Goal: Transaction & Acquisition: Purchase product/service

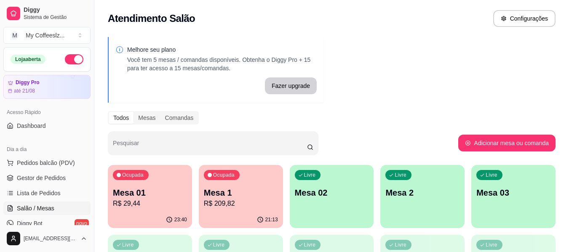
click at [327, 189] on p "Mesa 02" at bounding box center [332, 193] width 74 height 12
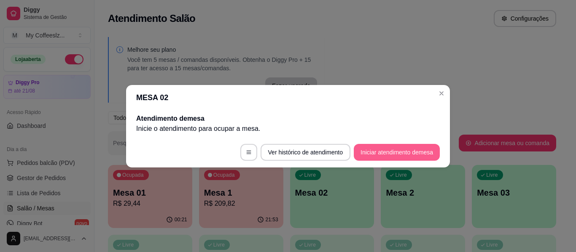
click at [361, 156] on button "Iniciar atendimento de mesa" at bounding box center [397, 152] width 86 height 17
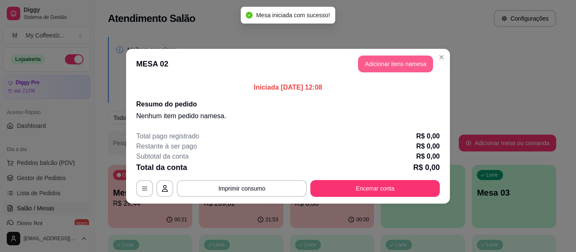
click at [378, 66] on button "Adicionar itens na mesa" at bounding box center [395, 64] width 75 height 17
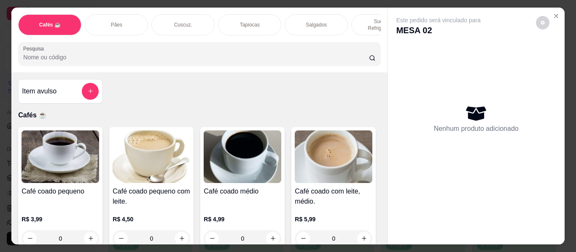
click at [381, 64] on div "Cafés ☕ Pães Cuscuz. Tapiocas Salgados Sucos e Refrigerantes Bolos e Tortas San…" at bounding box center [199, 40] width 376 height 65
drag, startPoint x: 366, startPoint y: 91, endPoint x: 323, endPoint y: 121, distance: 51.8
click at [331, 120] on div "Item avulso Cafés ☕ Café coado pequeno R$ 3,99 0 Café coado pequeno com leite. …" at bounding box center [199, 159] width 376 height 172
click at [323, 121] on div "Item avulso Cafés ☕ Café coado pequeno R$ 3,99 0 Café coado pequeno com leite. …" at bounding box center [199, 159] width 376 height 172
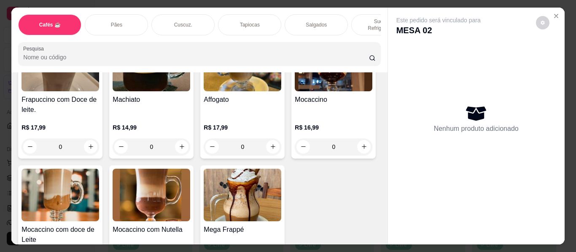
scroll to position [1012, 0]
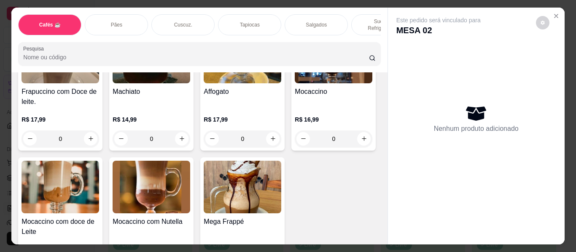
type input "1"
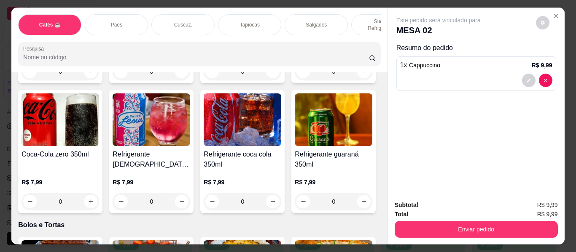
scroll to position [3499, 0]
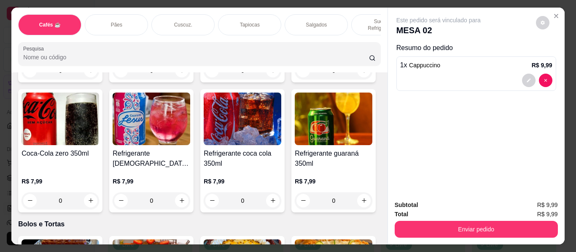
type input "2"
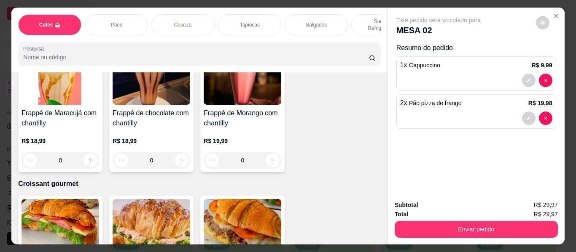
scroll to position [4257, 0]
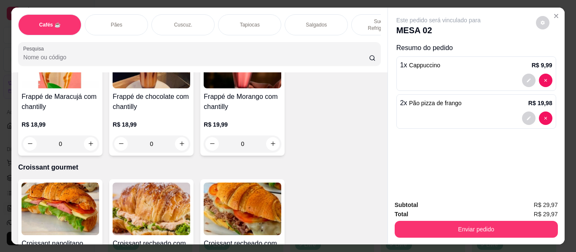
type input "2"
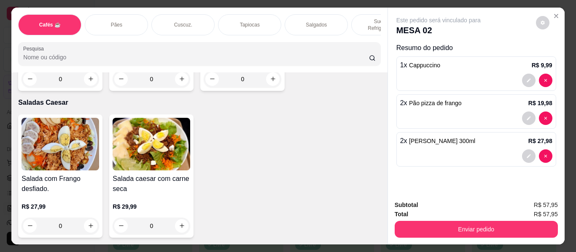
scroll to position [5016, 0]
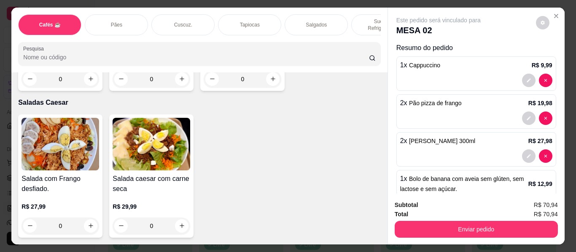
type input "2"
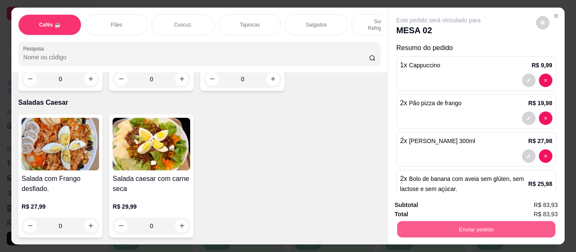
click at [453, 223] on button "Enviar pedido" at bounding box center [476, 230] width 158 height 16
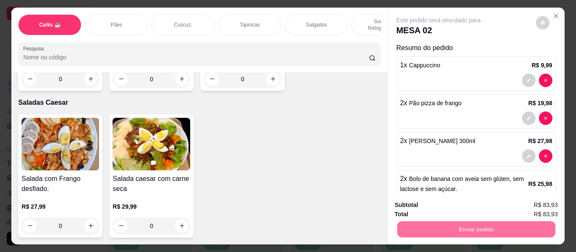
click at [457, 205] on button "Não registrar e enviar pedido" at bounding box center [447, 206] width 89 height 16
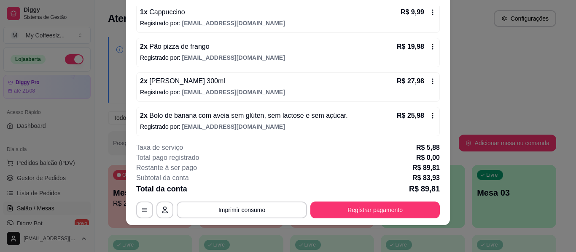
scroll to position [84, 0]
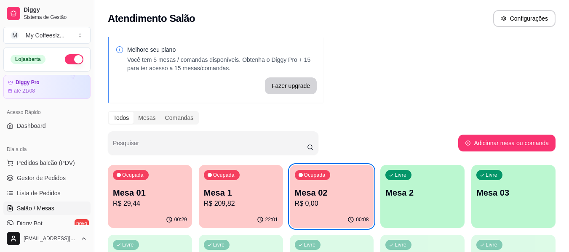
click at [337, 197] on p "Mesa 02" at bounding box center [332, 193] width 74 height 12
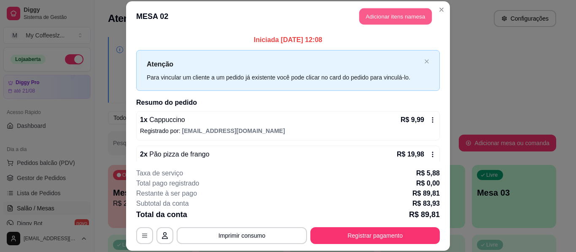
click at [397, 13] on button "Adicionar itens na mesa" at bounding box center [395, 16] width 73 height 16
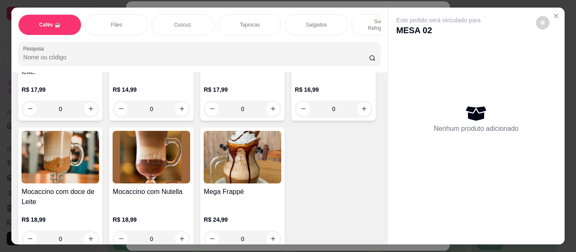
scroll to position [1138, 0]
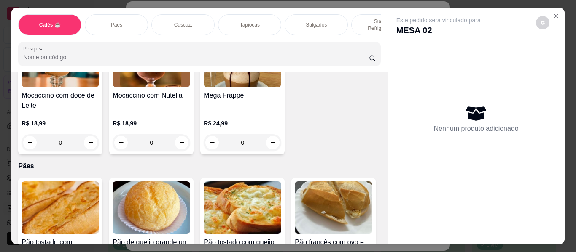
click at [340, 14] on div "Salgados" at bounding box center [316, 24] width 63 height 21
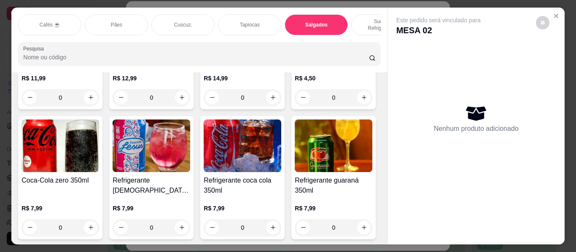
scroll to position [23, 0]
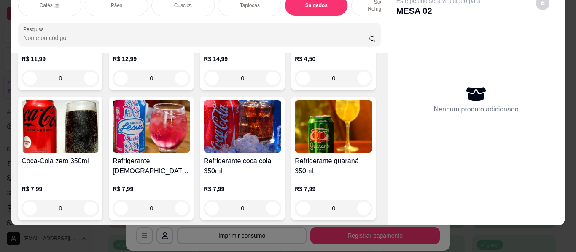
type input "1"
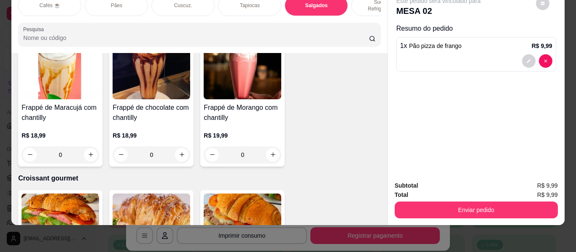
scroll to position [4230, 0]
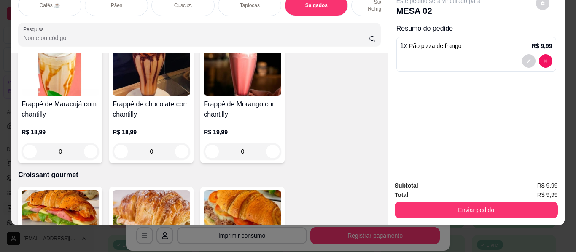
type input "1"
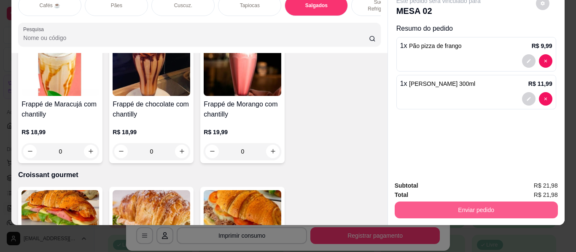
click at [410, 202] on button "Enviar pedido" at bounding box center [476, 210] width 163 height 17
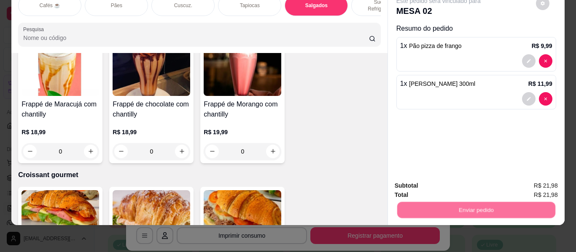
click at [432, 176] on button "Não registrar e enviar pedido" at bounding box center [448, 183] width 88 height 16
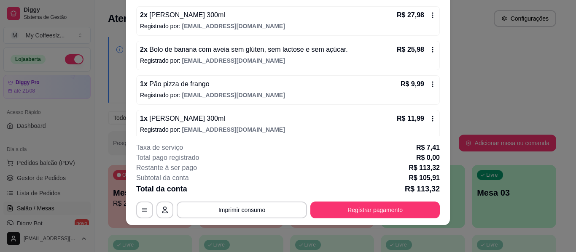
scroll to position [155, 0]
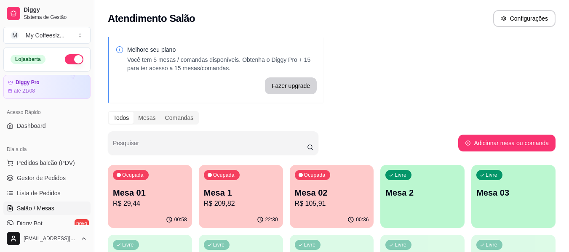
click at [445, 21] on div "Atendimento Salão Configurações" at bounding box center [332, 18] width 448 height 17
click at [146, 188] on p "Mesa 01" at bounding box center [150, 193] width 74 height 12
click at [228, 205] on p "R$ 209,82" at bounding box center [241, 204] width 74 height 10
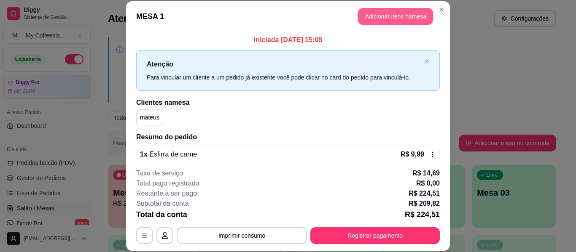
click at [374, 19] on button "Adicionar itens na mesa" at bounding box center [395, 16] width 75 height 17
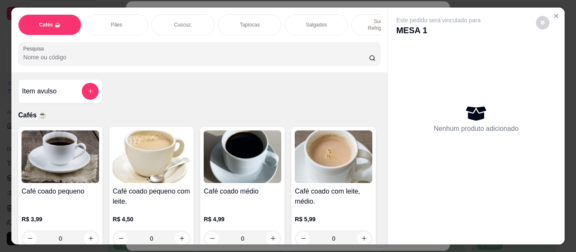
click at [360, 14] on div "Sucos e Refrigerantes" at bounding box center [382, 24] width 63 height 21
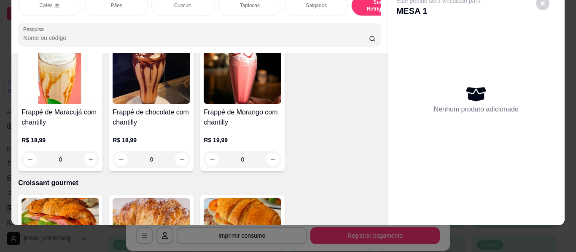
scroll to position [4259, 0]
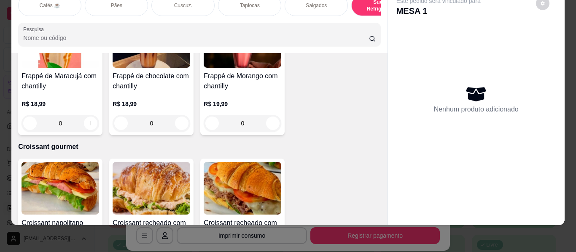
type input "1"
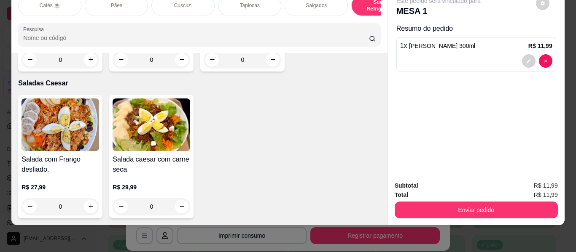
scroll to position [5650, 0]
click at [183, 68] on div "0" at bounding box center [151, 59] width 74 height 17
type input "1"
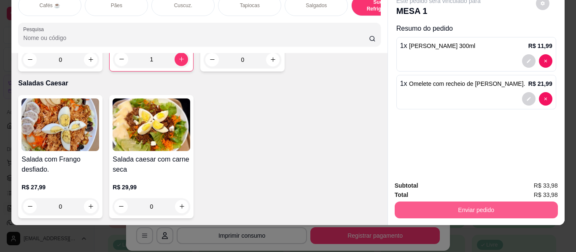
click at [437, 202] on button "Enviar pedido" at bounding box center [476, 210] width 163 height 17
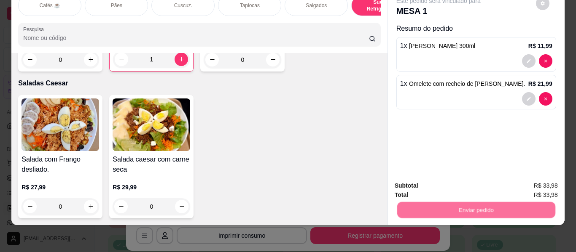
click at [438, 185] on button "Não registrar e enviar pedido" at bounding box center [448, 183] width 88 height 16
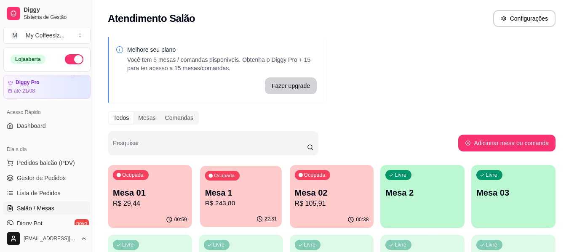
click at [227, 191] on p "Mesa 1" at bounding box center [241, 193] width 72 height 11
